Goal: Information Seeking & Learning: Learn about a topic

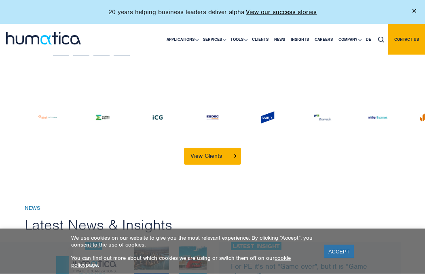
scroll to position [1932, 0]
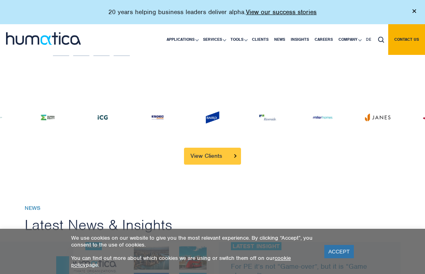
click at [228, 160] on link "View Clients" at bounding box center [212, 156] width 57 height 17
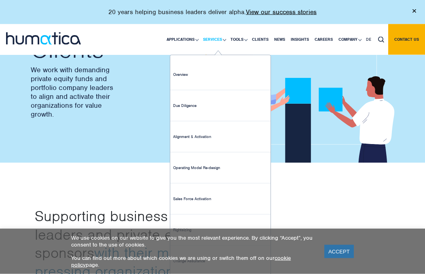
scroll to position [50, 0]
click at [203, 203] on link "Sales Force Activation" at bounding box center [220, 199] width 100 height 31
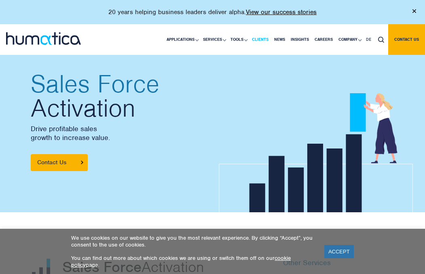
click at [258, 36] on link "Clients" at bounding box center [260, 39] width 22 height 31
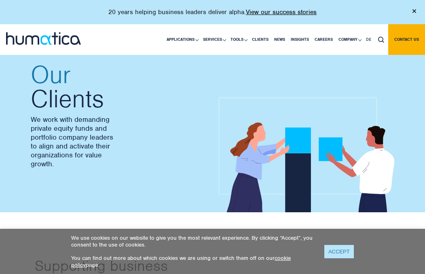
click at [332, 255] on link "ACCEPT" at bounding box center [339, 251] width 30 height 13
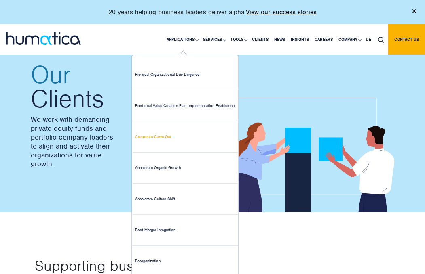
click at [152, 143] on link "Corporate Carve-Out" at bounding box center [185, 137] width 106 height 31
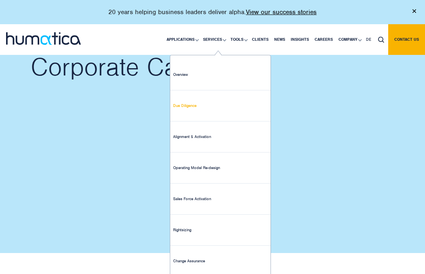
click at [193, 106] on link "Due Diligence" at bounding box center [220, 106] width 100 height 31
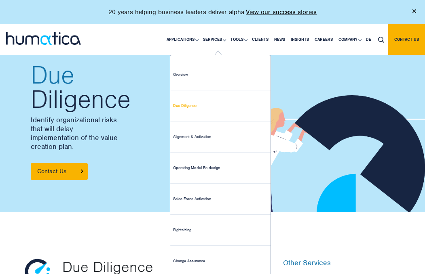
click at [188, 107] on link "Due Diligence" at bounding box center [220, 106] width 100 height 31
click at [183, 76] on link "Overview" at bounding box center [220, 74] width 100 height 31
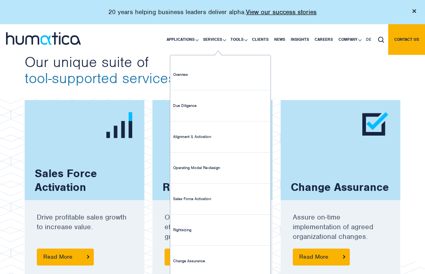
scroll to position [464, 0]
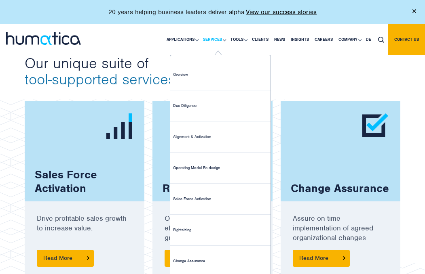
click at [221, 43] on link "Services" at bounding box center [213, 39] width 27 height 31
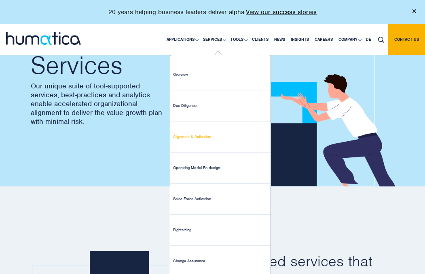
click at [194, 137] on link "Alignment & Activation" at bounding box center [220, 137] width 100 height 31
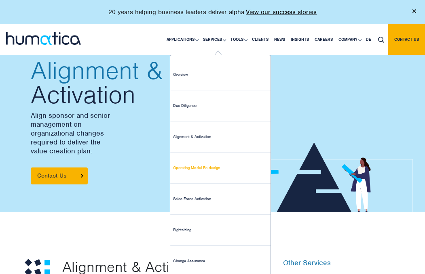
click at [196, 170] on link "Operating Model Re-design" at bounding box center [220, 168] width 100 height 31
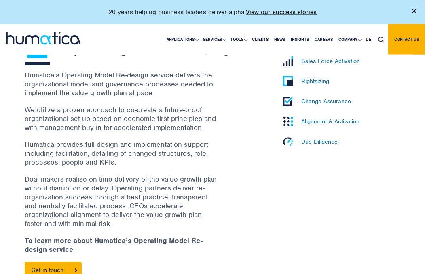
scroll to position [219, 0]
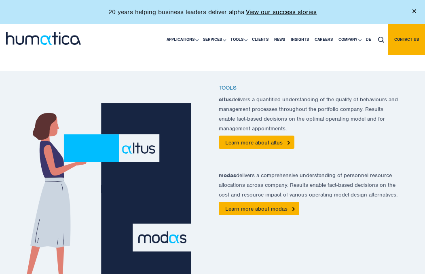
scroll to position [513, 0]
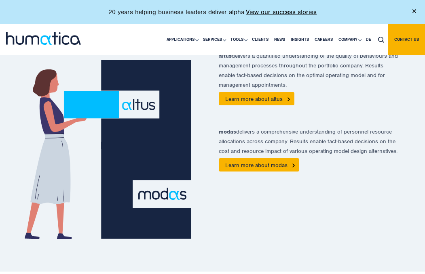
click at [256, 255] on div "Tools altus delivers a quantified understanding of the quality of behaviours an…" at bounding box center [212, 149] width 425 height 244
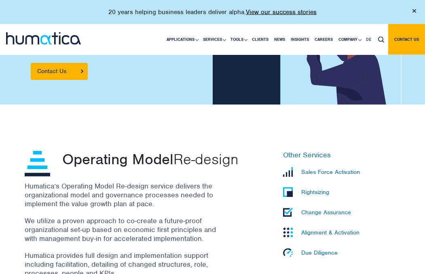
scroll to position [108, 0]
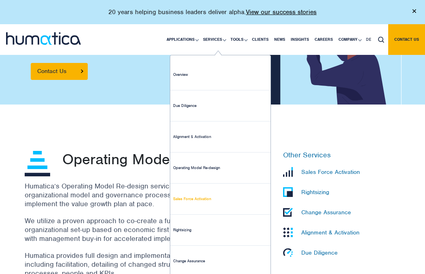
click at [181, 201] on link "Sales Force Activation" at bounding box center [220, 199] width 100 height 31
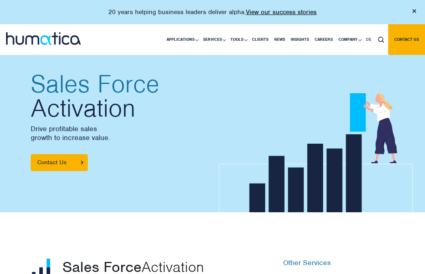
click at [217, 31] on body "20 years helping business leaders deliver alpha. View our success stories Appli…" at bounding box center [212, 15] width 425 height 31
